Goal: Navigation & Orientation: Go to known website

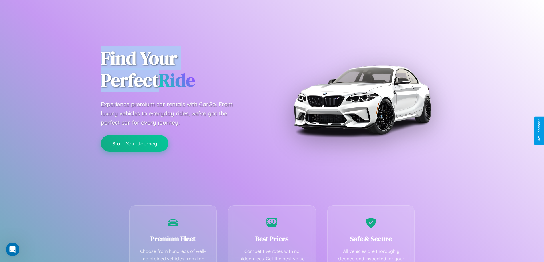
click at [134, 144] on button "Start Your Journey" at bounding box center [135, 143] width 68 height 17
click at [134, 143] on button "Start Your Journey" at bounding box center [135, 143] width 68 height 17
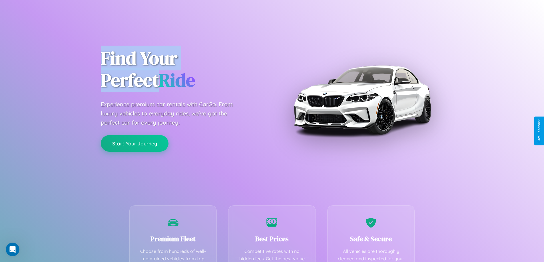
click at [134, 143] on button "Start Your Journey" at bounding box center [135, 143] width 68 height 17
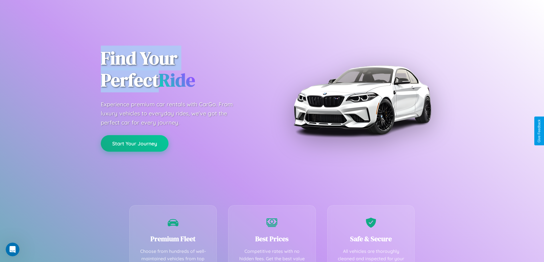
click at [134, 143] on button "Start Your Journey" at bounding box center [135, 143] width 68 height 17
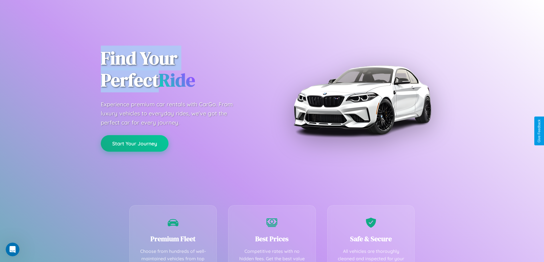
click at [134, 143] on button "Start Your Journey" at bounding box center [135, 143] width 68 height 17
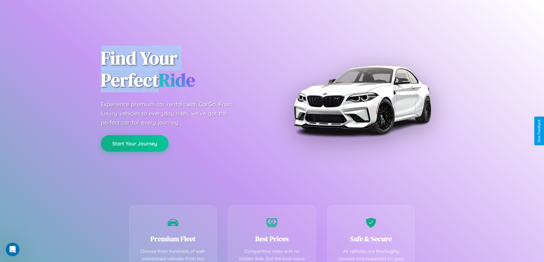
click at [134, 143] on button "Start Your Journey" at bounding box center [135, 143] width 68 height 17
